Goal: Information Seeking & Learning: Find specific fact

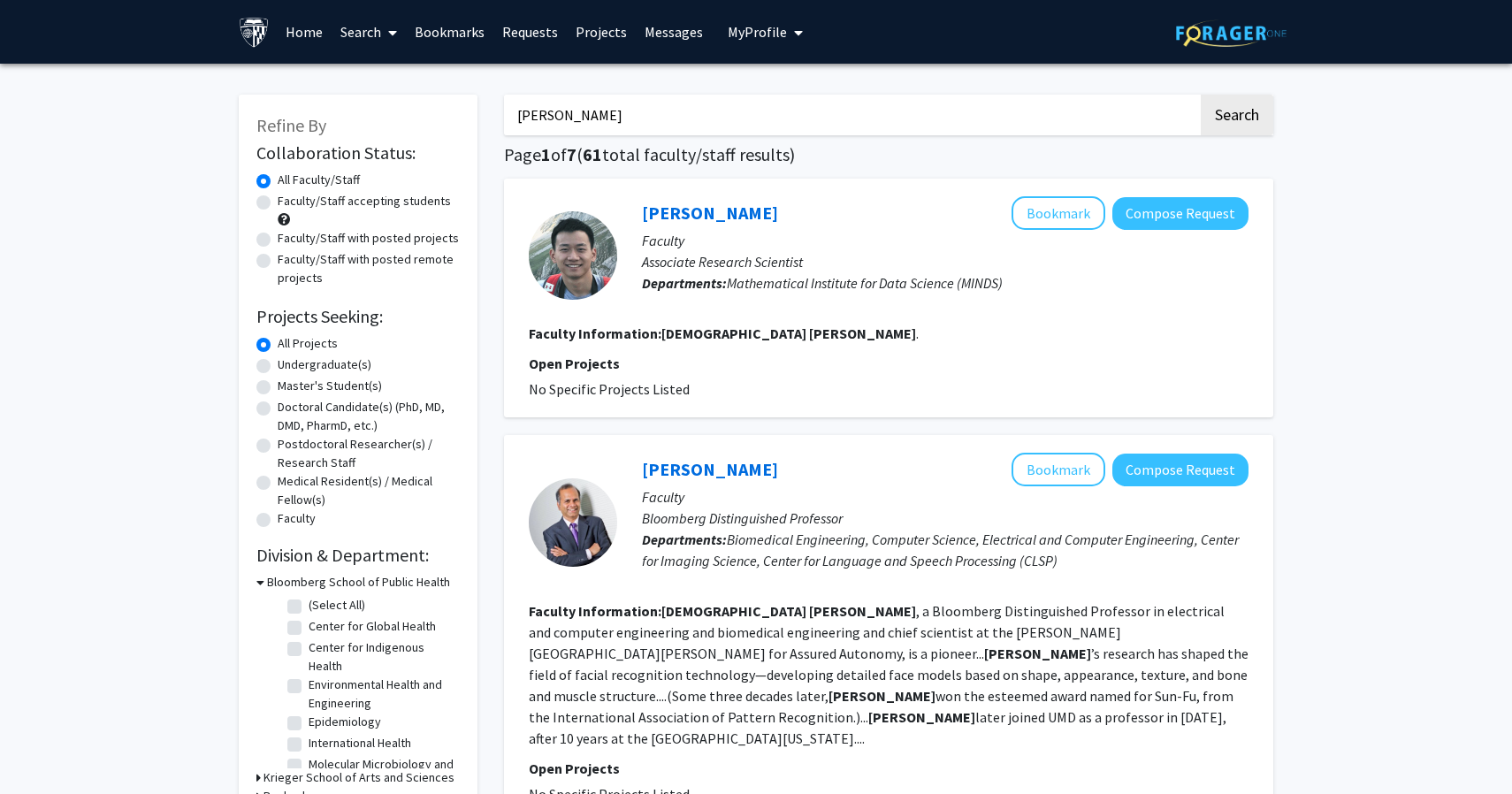
drag, startPoint x: 720, startPoint y: 113, endPoint x: 534, endPoint y: 110, distance: 186.0
click at [534, 111] on input "[PERSON_NAME]" at bounding box center [851, 114] width 694 height 41
type input "r"
type input "mihael"
type input "pertea"
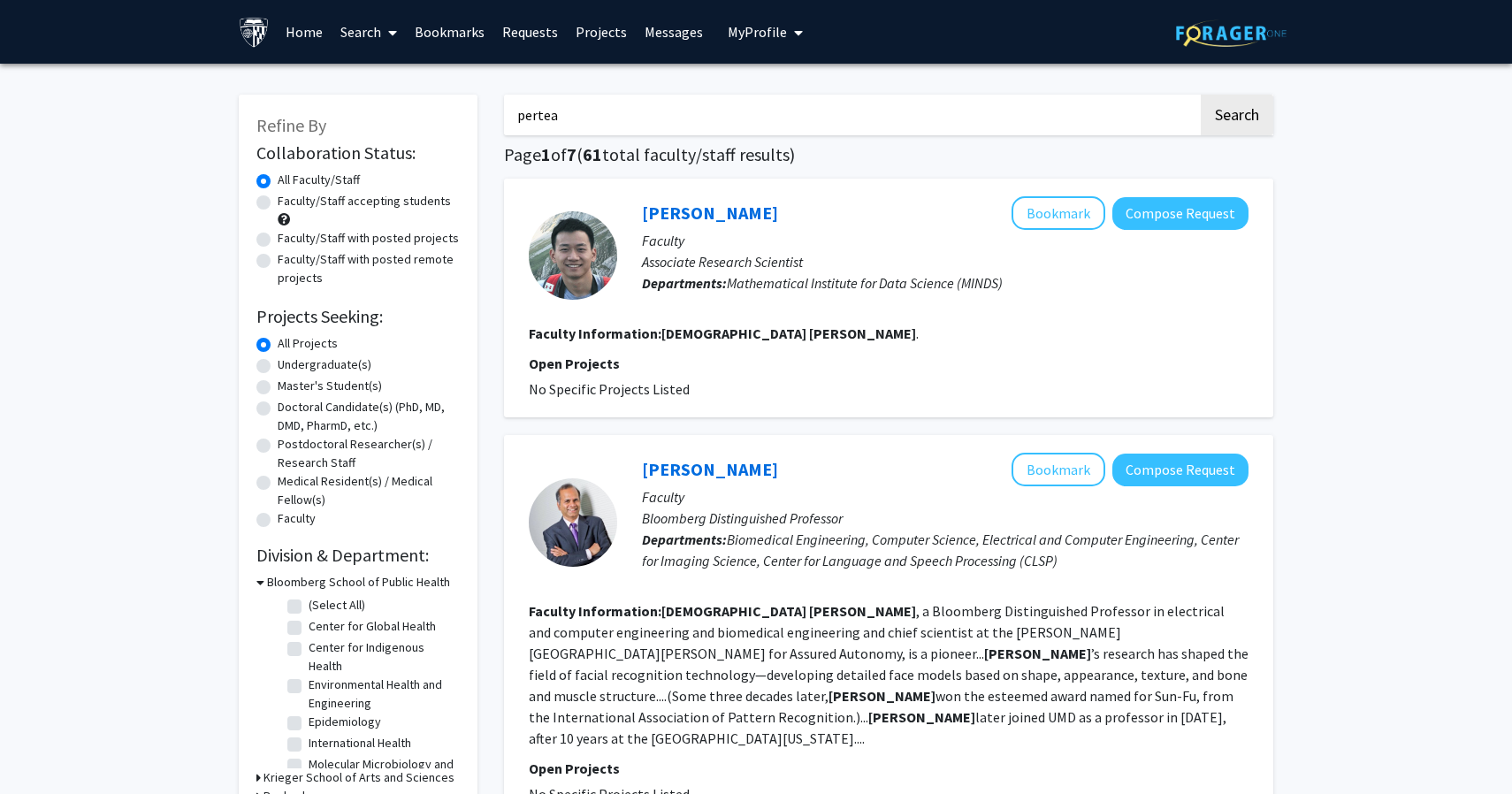
click at [1201, 94] on button "Search" at bounding box center [1237, 114] width 72 height 41
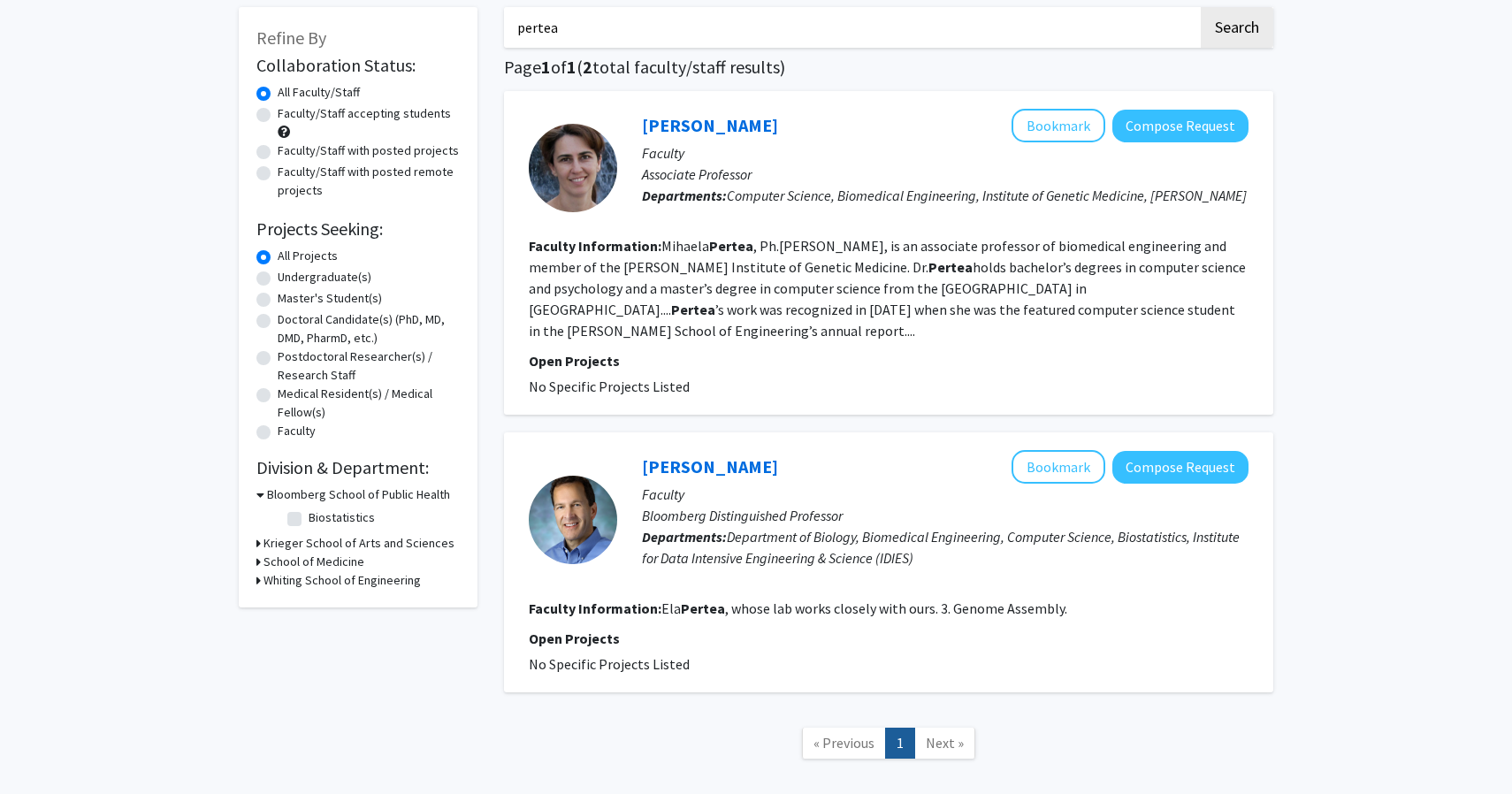
scroll to position [84, 0]
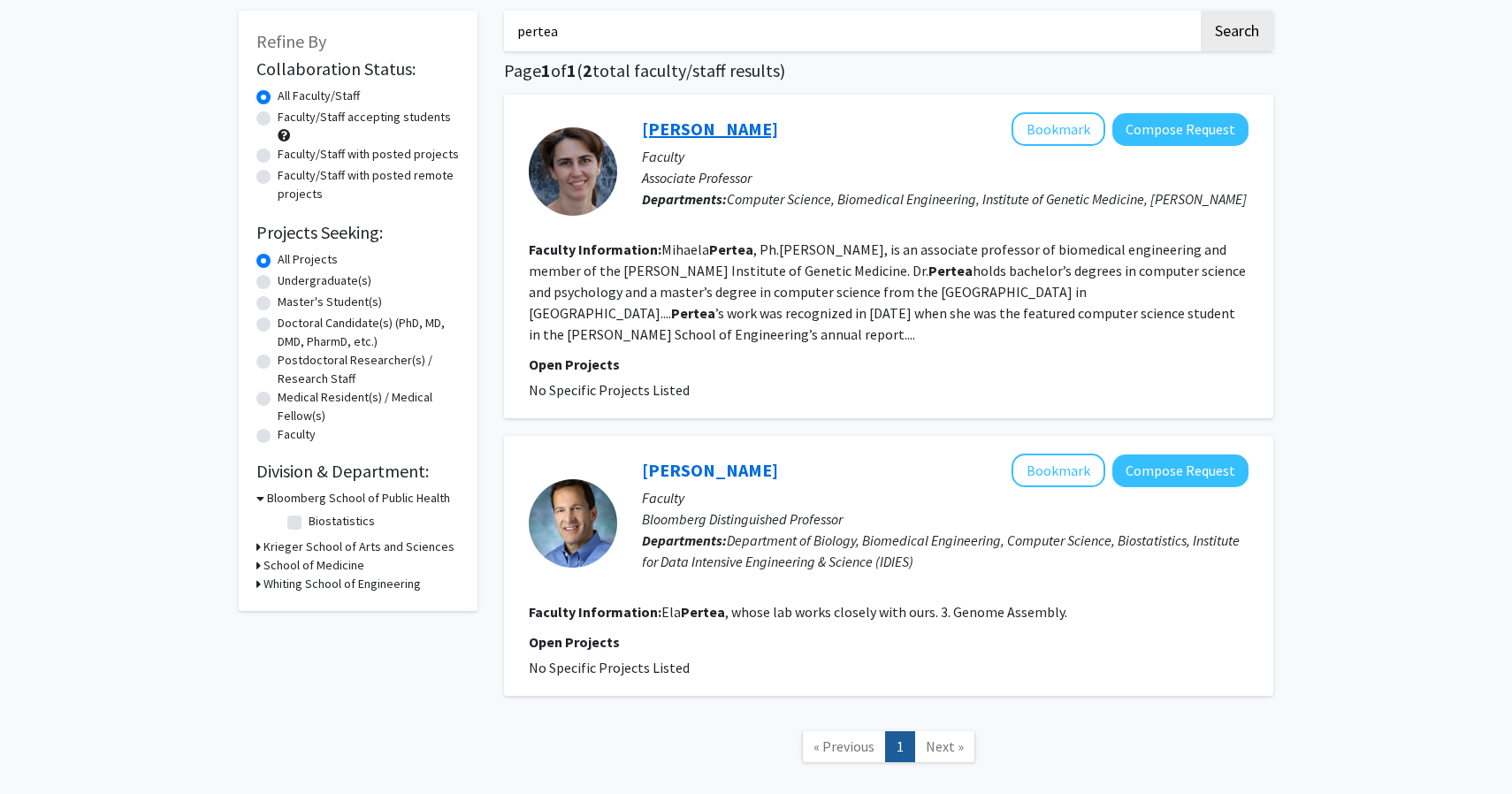
click at [734, 131] on link "[PERSON_NAME]" at bounding box center [710, 128] width 136 height 22
